Goal: Task Accomplishment & Management: Complete application form

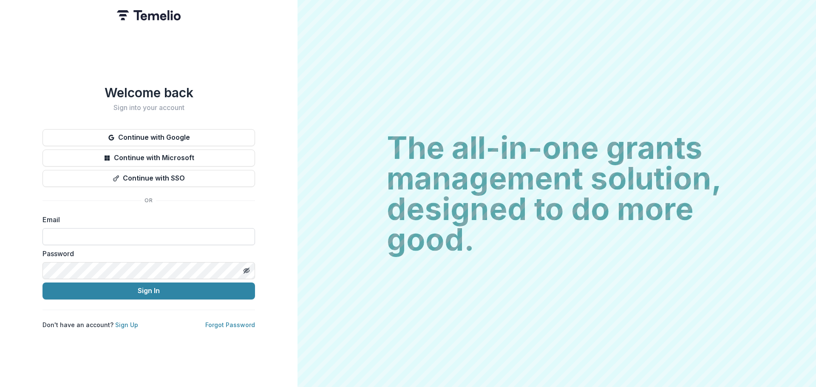
click at [175, 234] on input at bounding box center [148, 236] width 212 height 17
type input "**********"
click at [42, 282] on button "Sign In" at bounding box center [148, 290] width 212 height 17
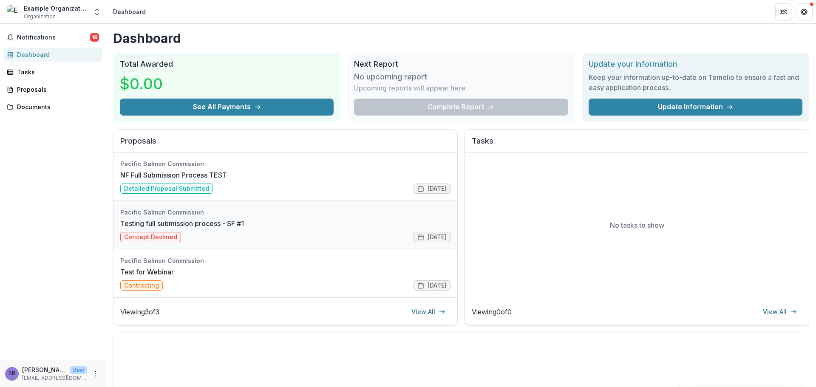
click at [181, 221] on link "Testing full submission process - SF #1" at bounding box center [182, 223] width 124 height 10
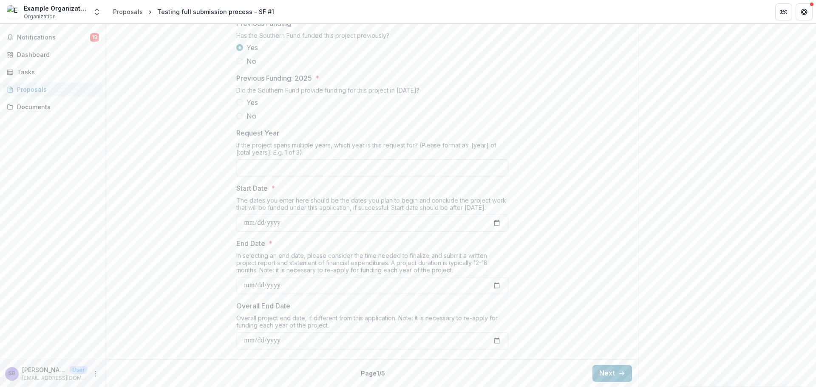
scroll to position [949, 0]
click at [601, 370] on button "Next" at bounding box center [612, 373] width 40 height 17
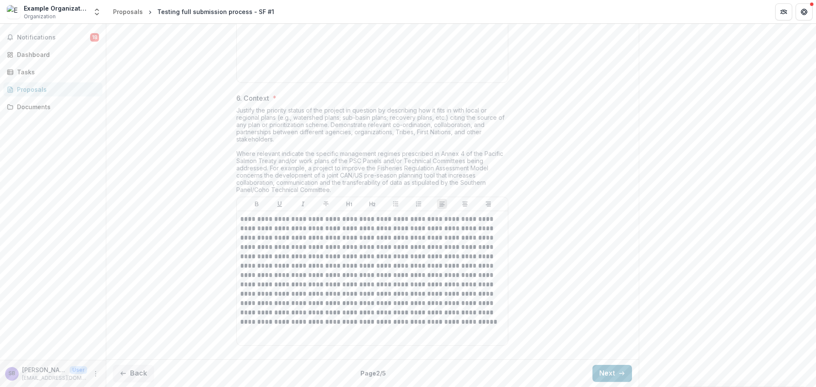
scroll to position [1206, 0]
drag, startPoint x: 605, startPoint y: 377, endPoint x: 580, endPoint y: 325, distance: 57.9
click at [605, 376] on button "Next" at bounding box center [612, 373] width 40 height 17
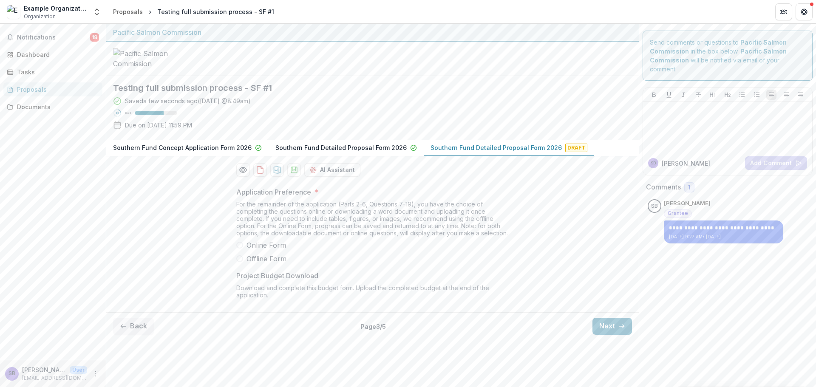
scroll to position [95, 0]
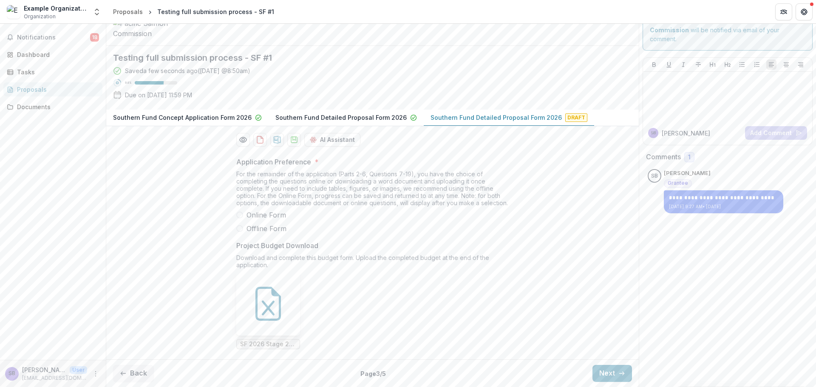
click at [255, 230] on span "Offline Form" at bounding box center [266, 228] width 40 height 10
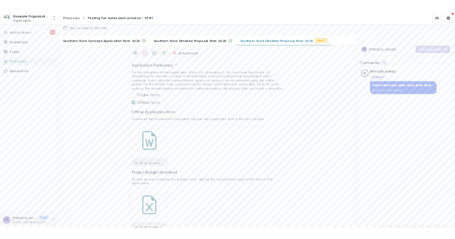
scroll to position [152, 0]
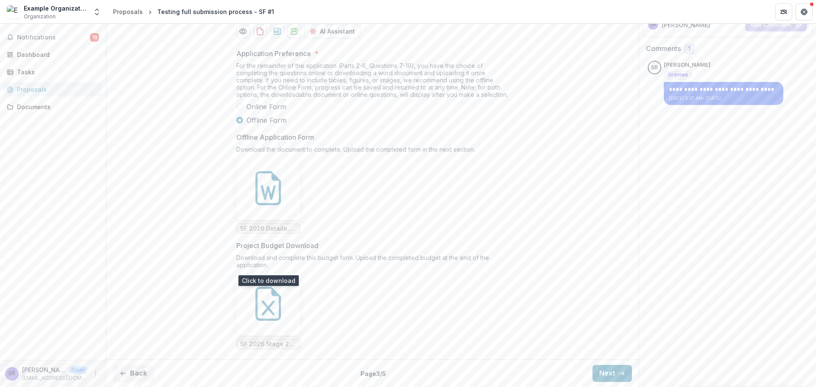
click at [264, 205] on icon at bounding box center [268, 188] width 34 height 34
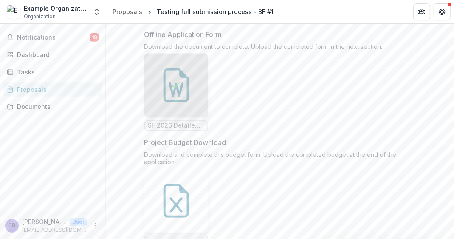
scroll to position [322, 0]
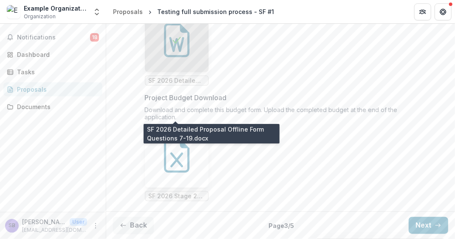
click at [178, 85] on span "SF 2026 Detailed Proposal Offline Form Questions 7-19.docx" at bounding box center [177, 80] width 56 height 7
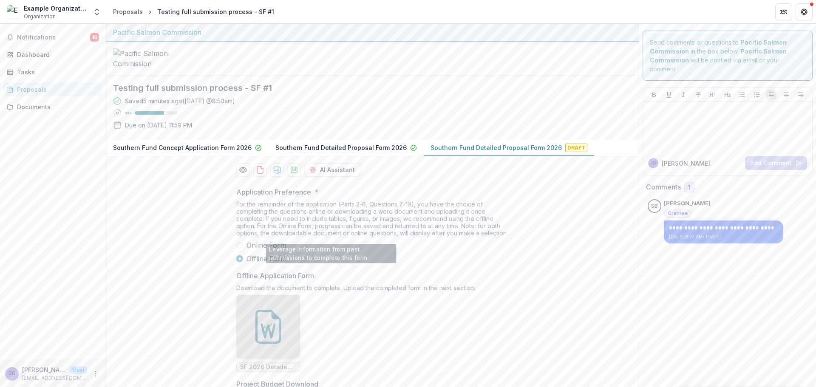
scroll to position [170, 0]
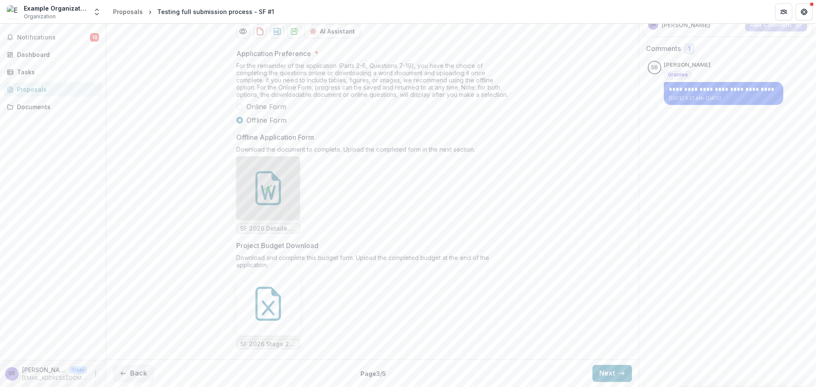
click at [246, 112] on span "Online Form" at bounding box center [266, 107] width 40 height 10
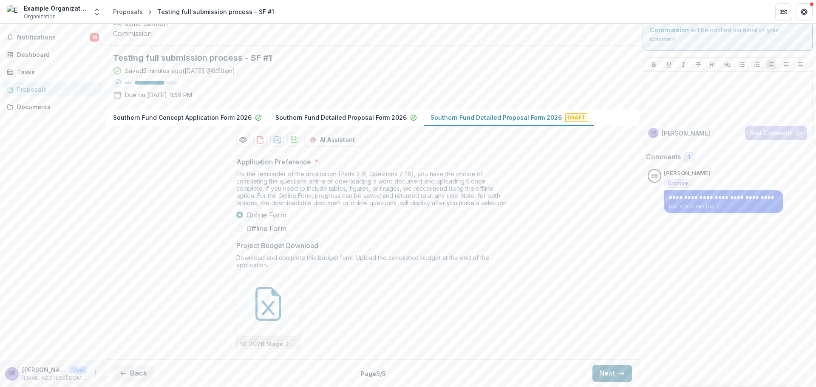
click at [608, 371] on button "Next" at bounding box center [612, 373] width 40 height 17
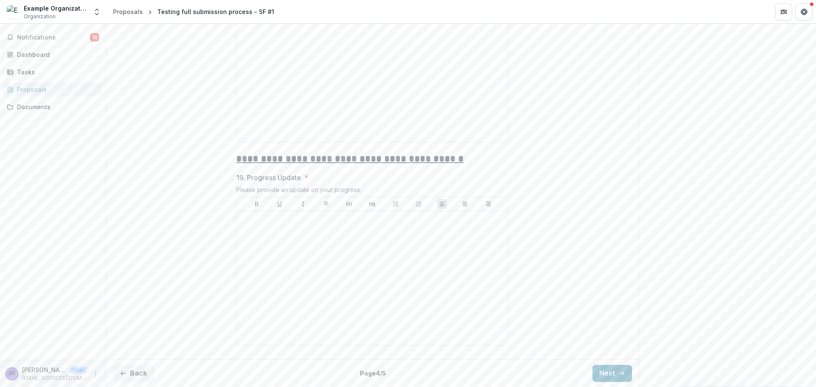
scroll to position [2597, 0]
click at [136, 370] on button "Back" at bounding box center [133, 373] width 41 height 17
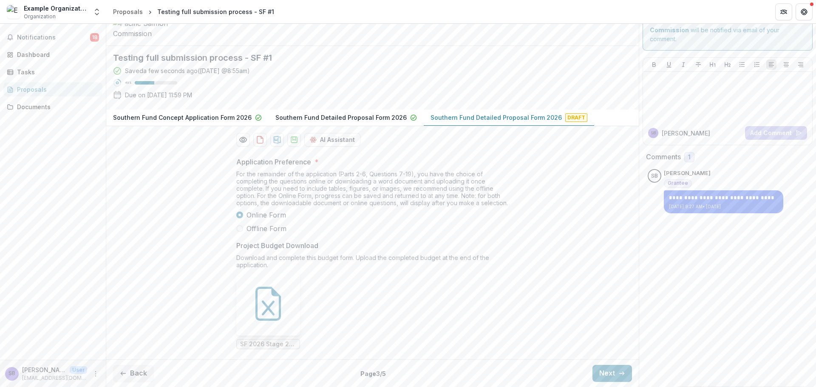
scroll to position [95, 0]
click at [604, 371] on button "Next" at bounding box center [612, 373] width 40 height 17
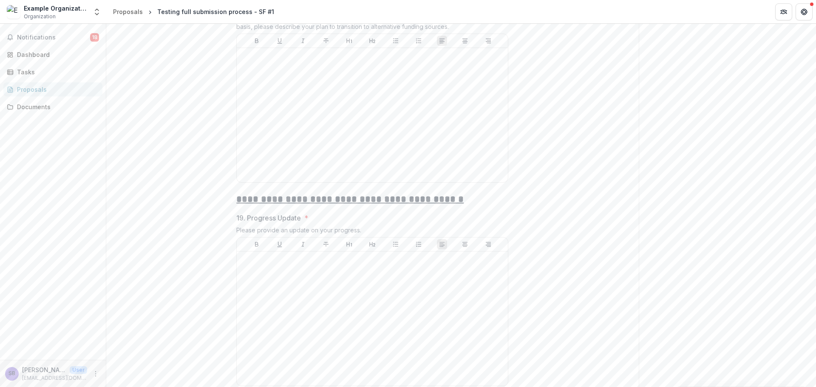
scroll to position [2597, 0]
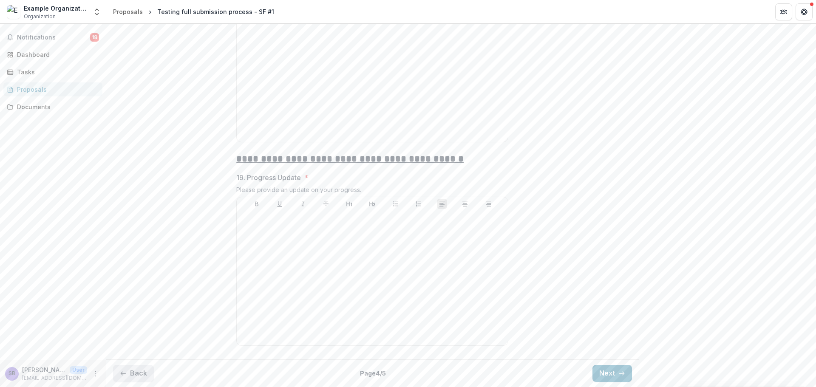
click at [134, 368] on button "Back" at bounding box center [133, 373] width 41 height 17
